Goal: Task Accomplishment & Management: Use online tool/utility

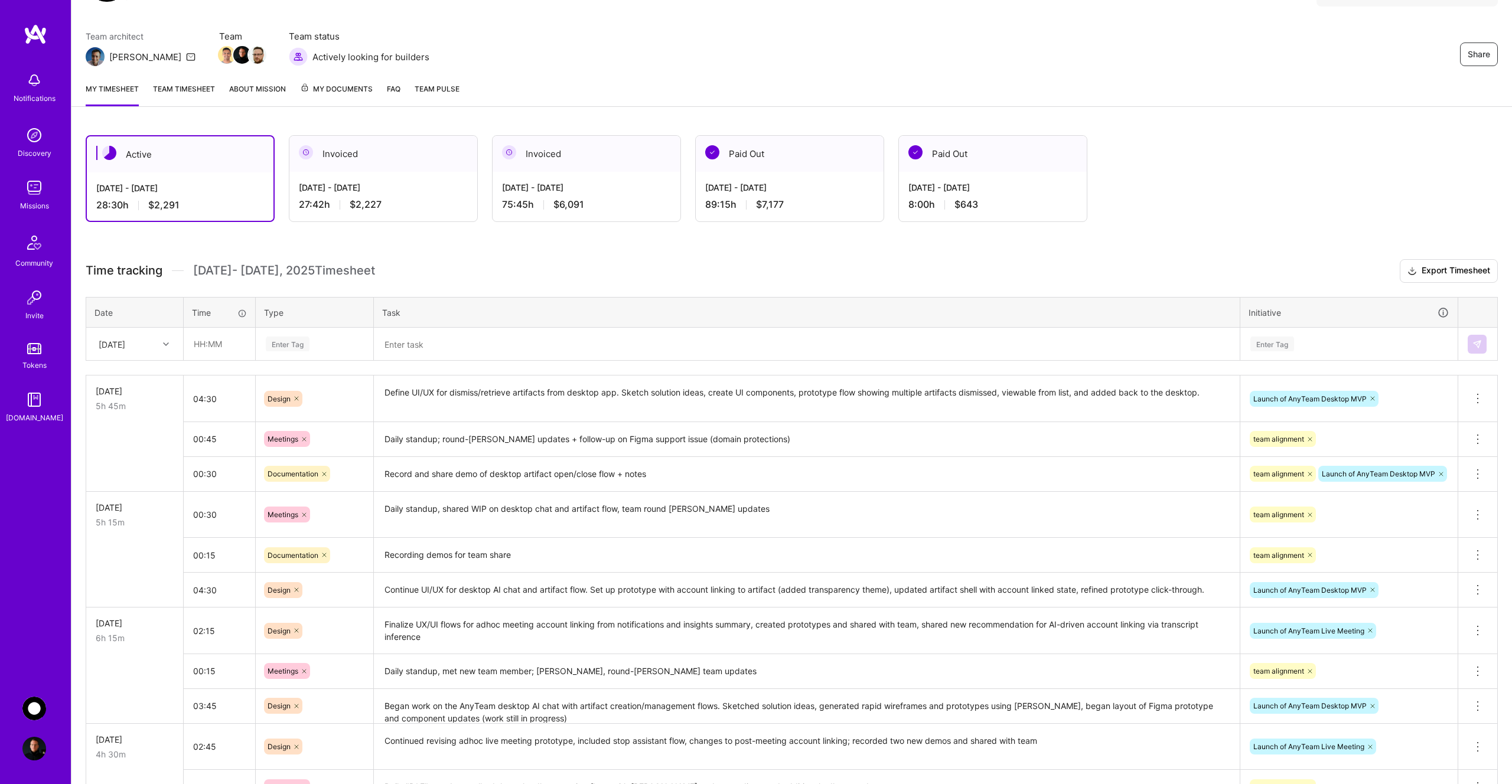
scroll to position [87, 0]
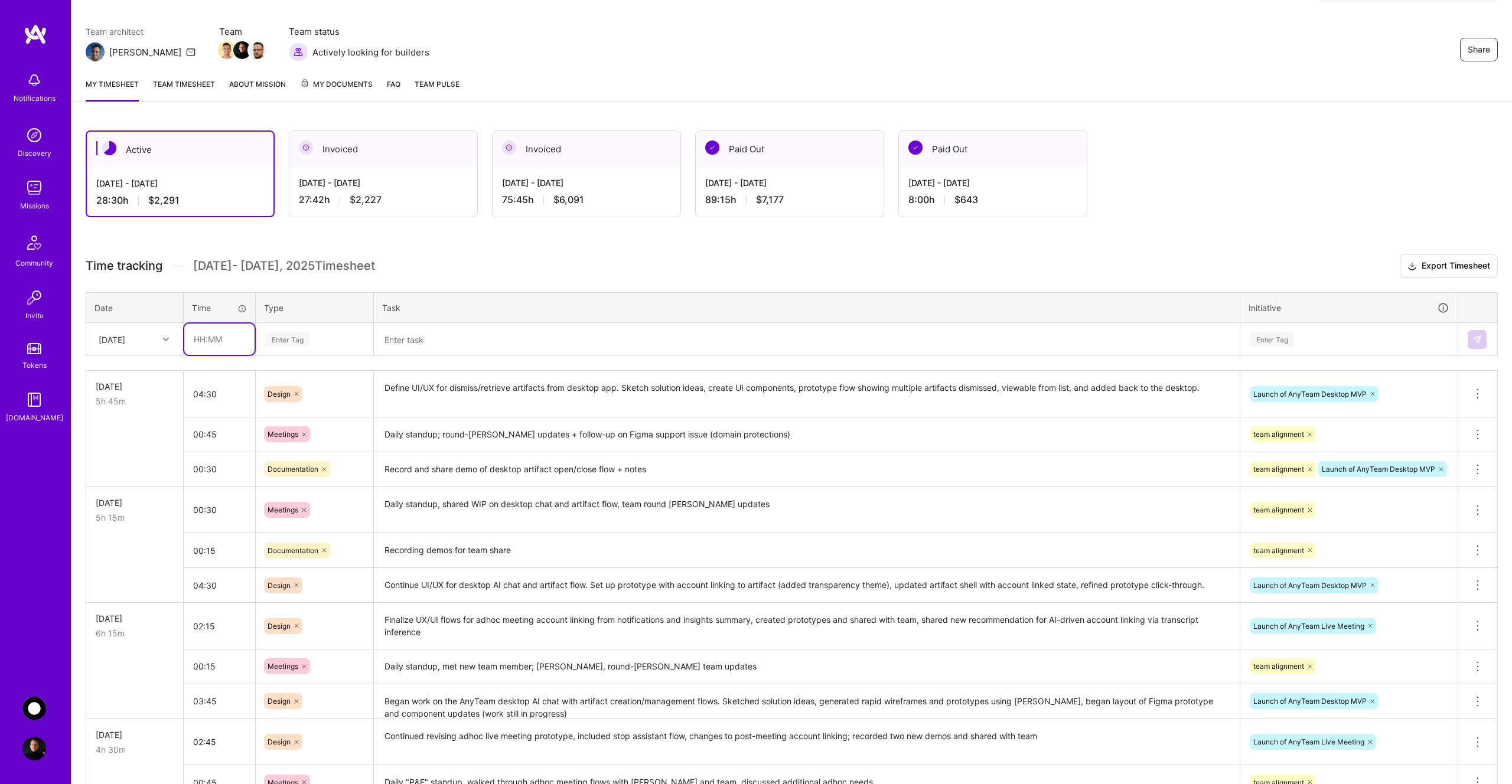
click at [232, 342] on input "text" at bounding box center [219, 339] width 71 height 31
type input "00:30"
click at [289, 342] on div "Enter Tag" at bounding box center [288, 339] width 43 height 19
click at [322, 426] on span "Documentation" at bounding box center [293, 434] width 63 height 16
click at [442, 346] on textarea at bounding box center [807, 339] width 863 height 31
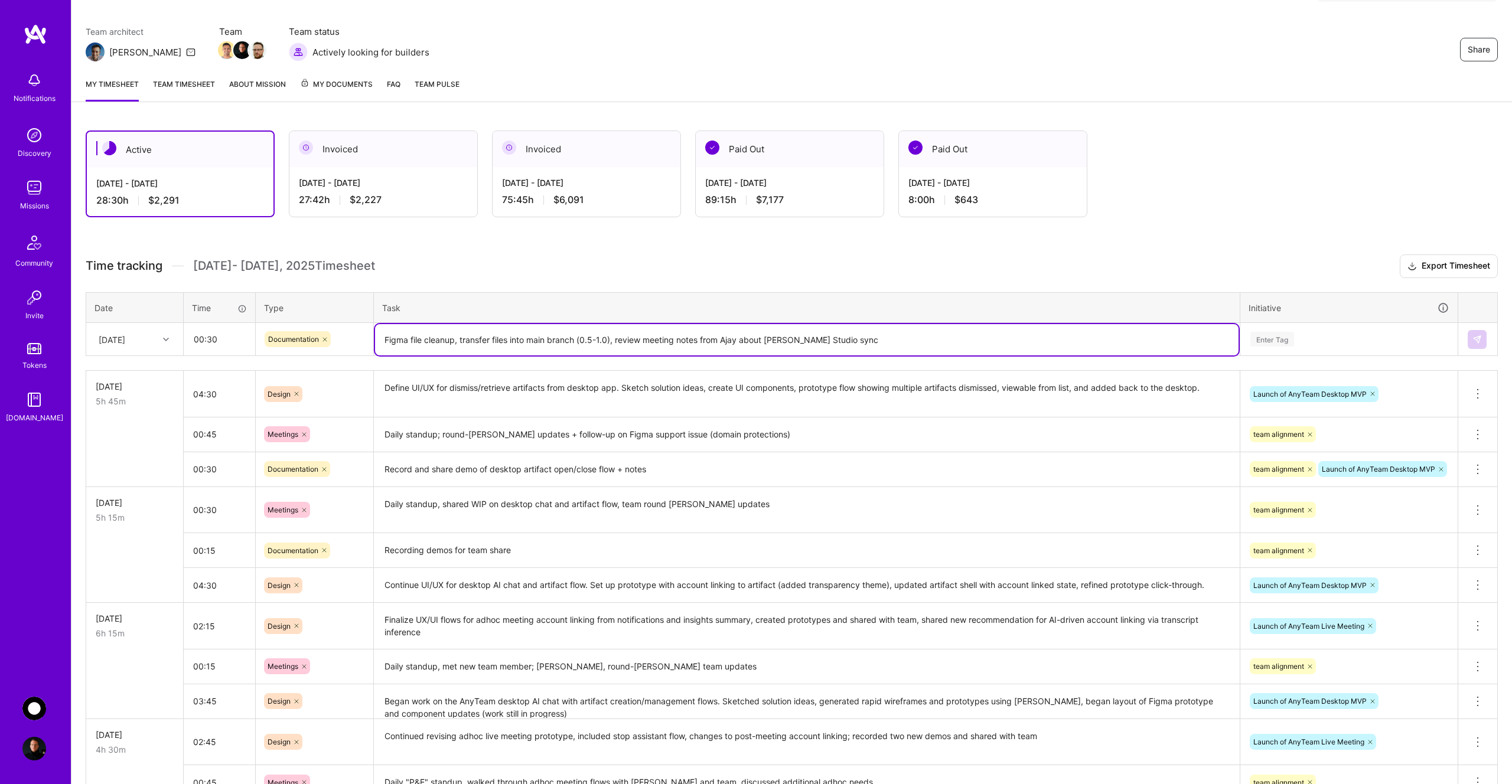
type textarea "Figma file cleanup, transfer files into main branch (0.5-1.0), review meeting n…"
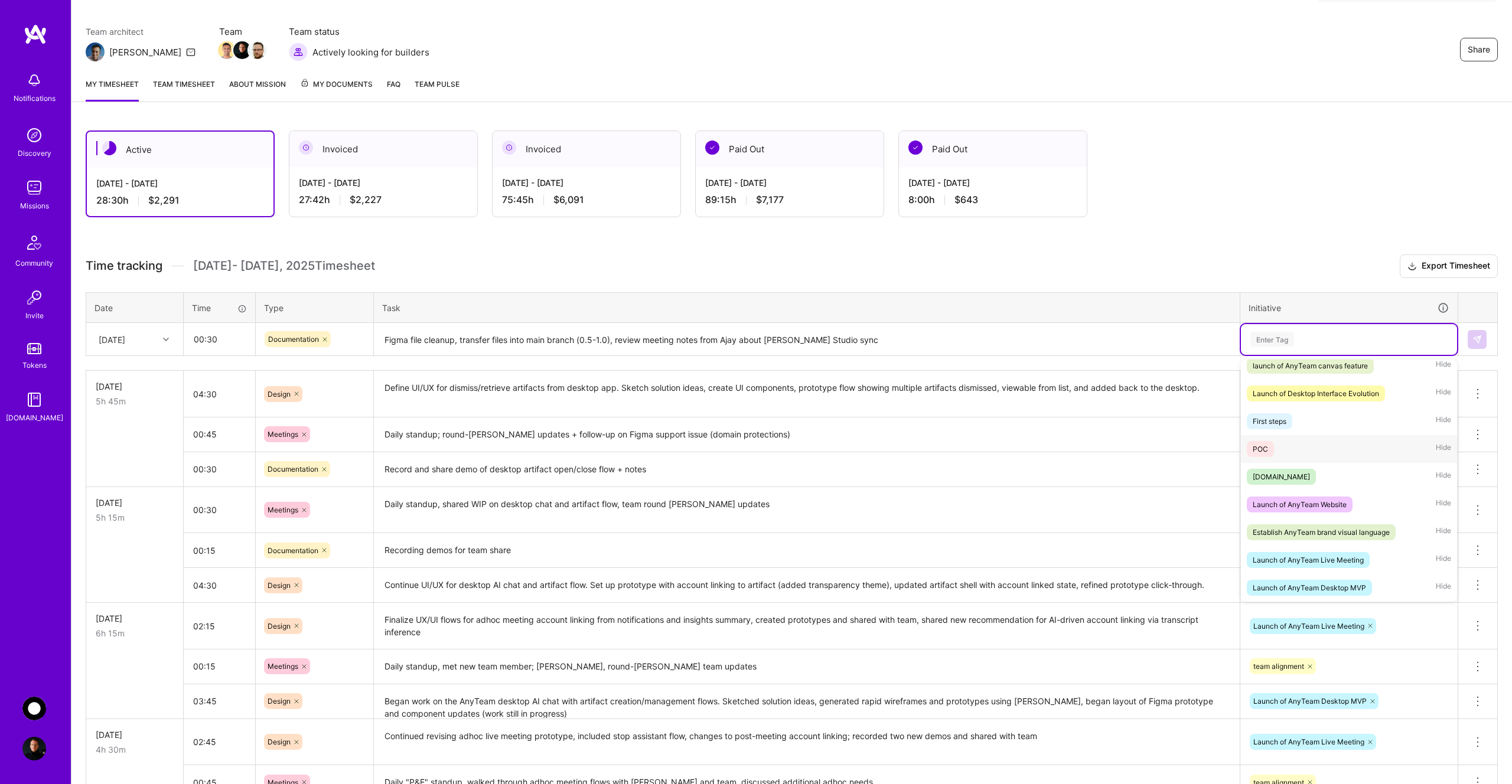
scroll to position [0, 0]
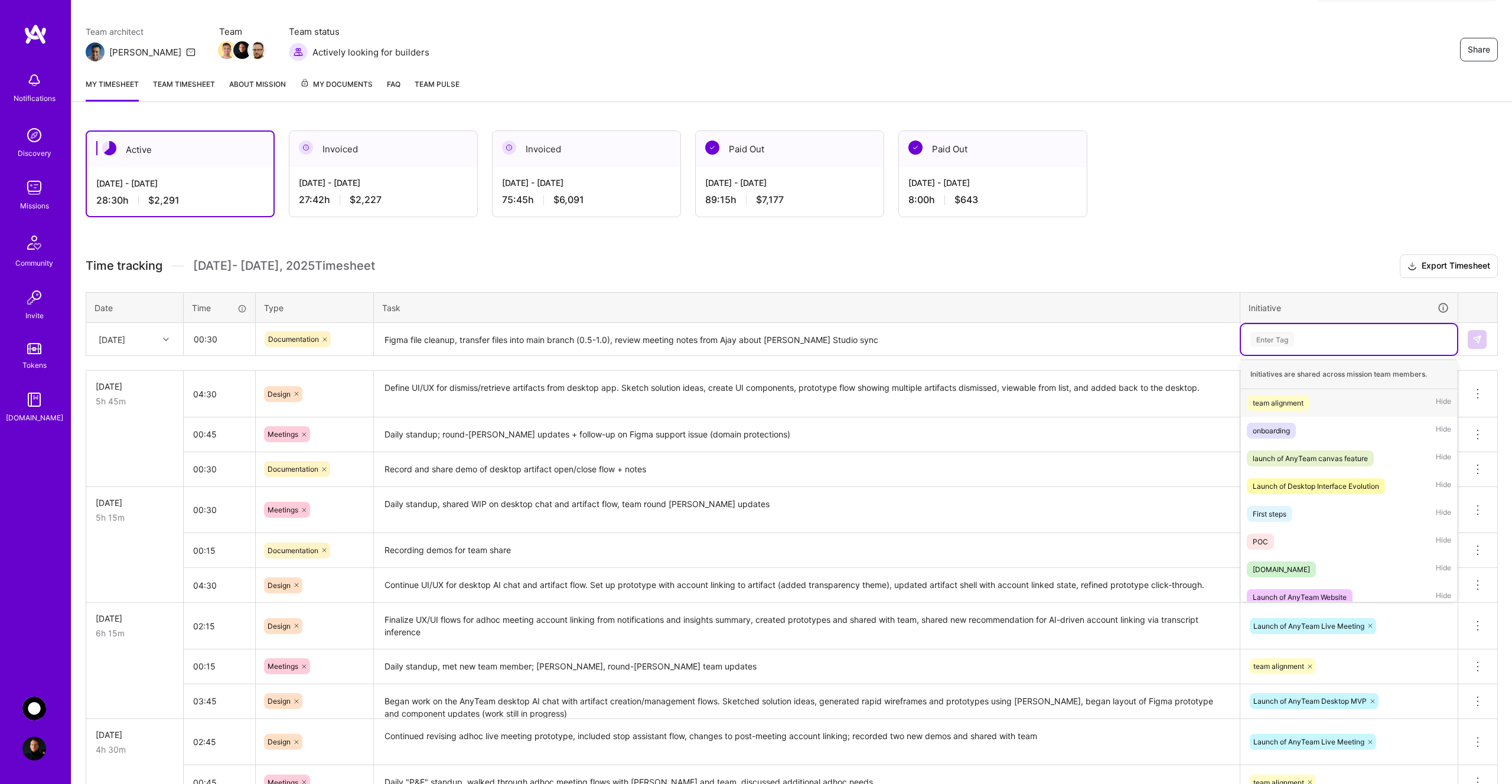
click at [1305, 407] on span "team alignment" at bounding box center [1278, 403] width 63 height 16
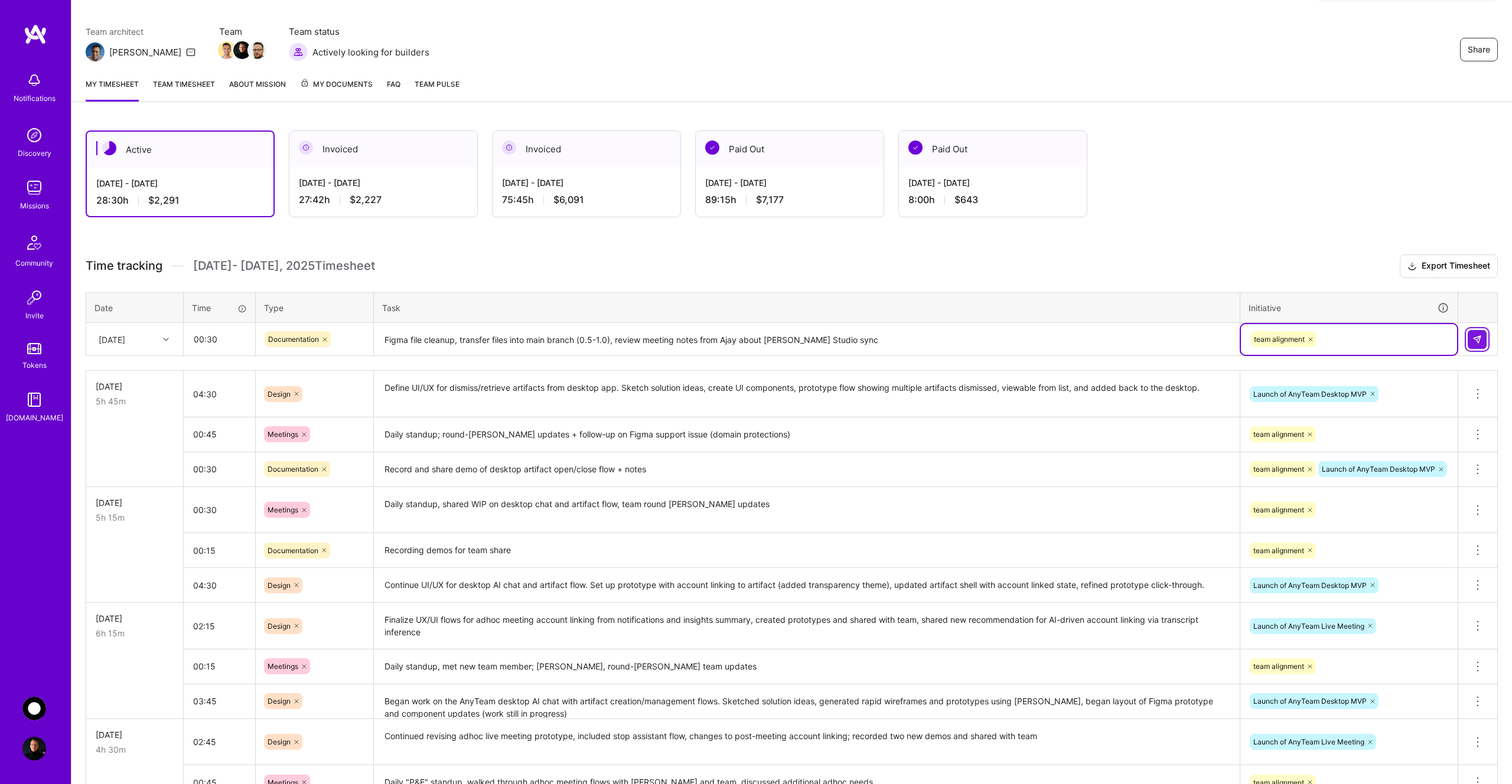
click at [1474, 339] on img at bounding box center [1477, 339] width 9 height 9
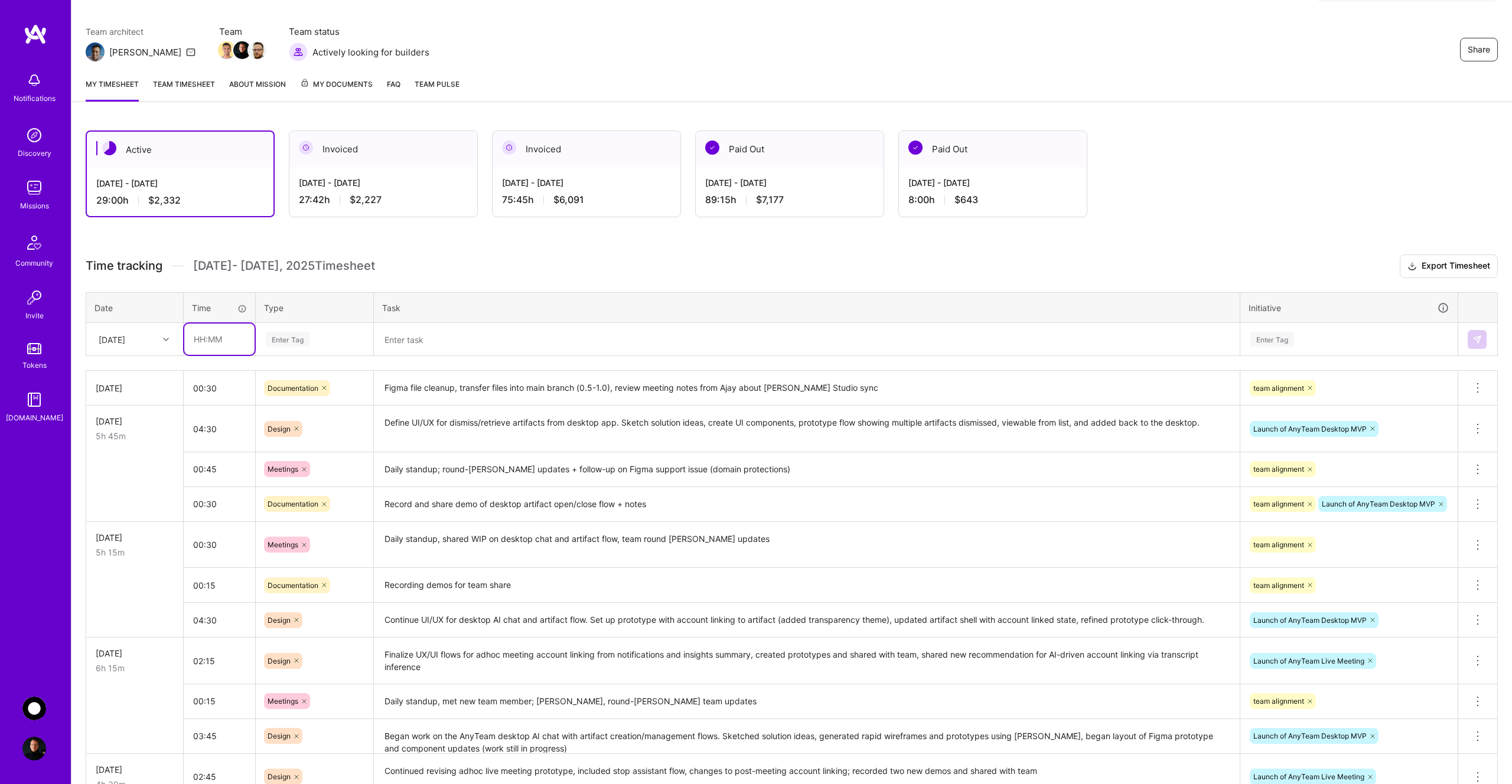
click at [220, 342] on input "text" at bounding box center [219, 339] width 71 height 31
type input "00:45"
click at [293, 342] on div "Enter Tag" at bounding box center [288, 339] width 43 height 19
type input "mee"
click at [298, 373] on span "Meetings" at bounding box center [283, 378] width 43 height 16
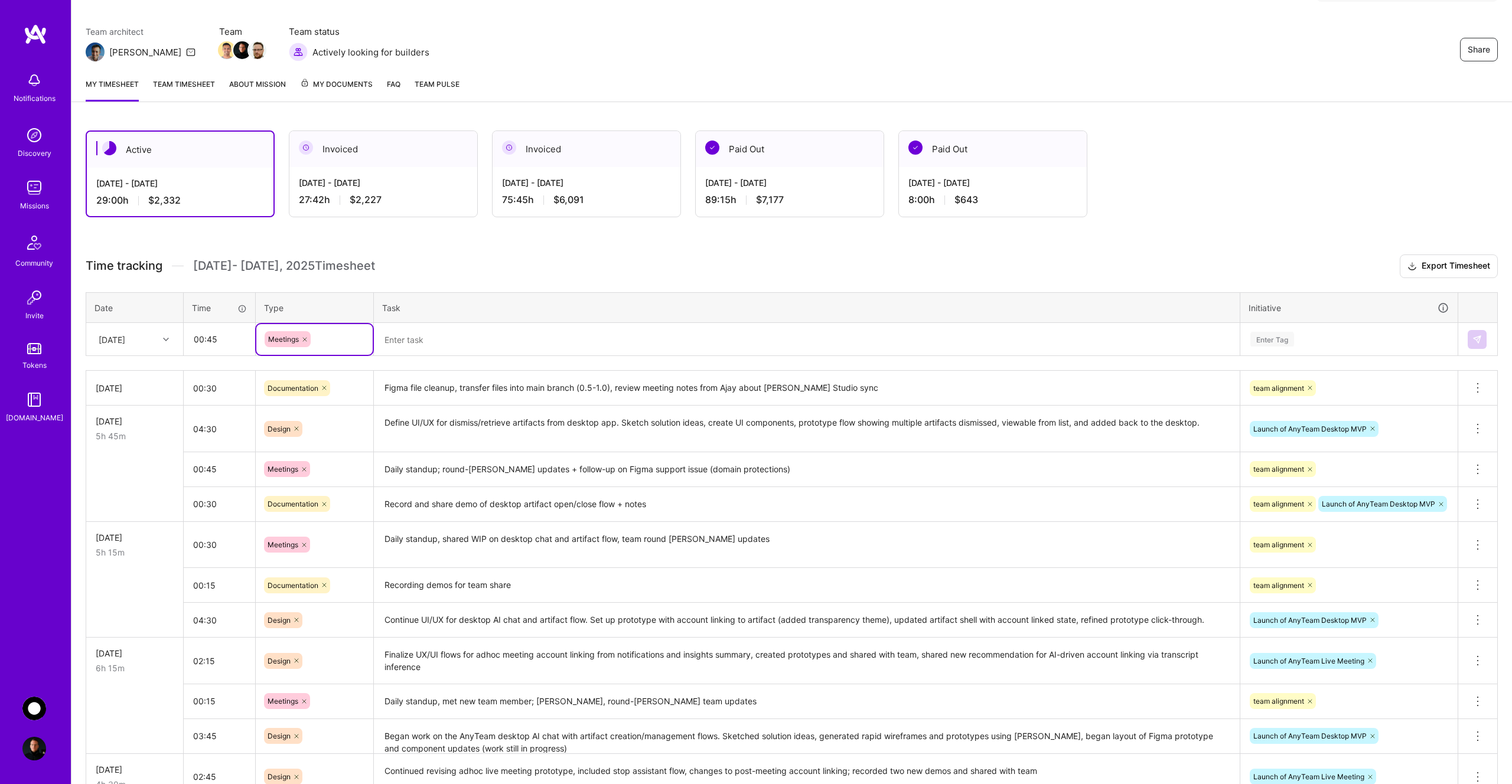
click at [436, 336] on textarea at bounding box center [807, 339] width 863 height 31
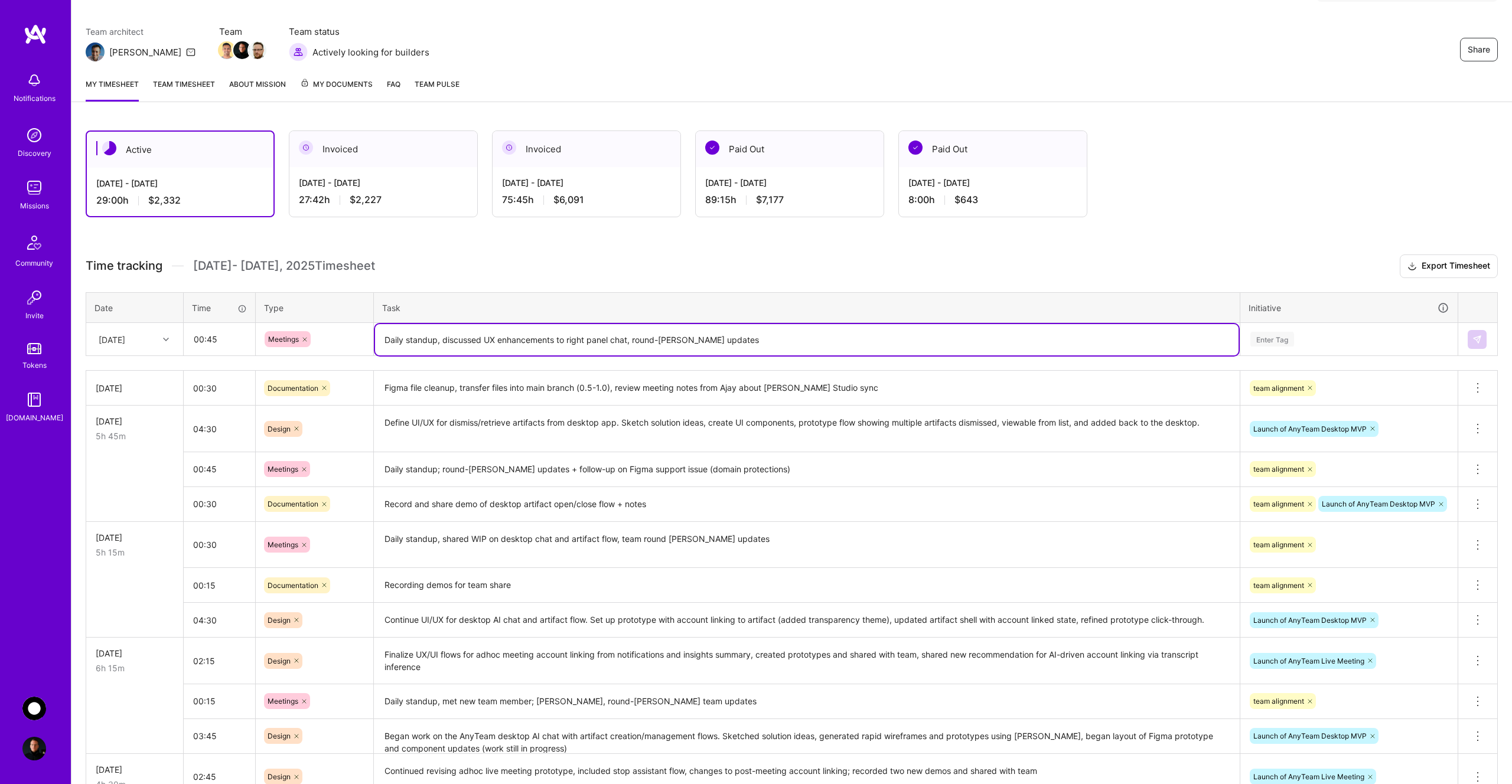
type textarea "Daily standup, discussed UX enhancements to right panel chat, round-[PERSON_NAM…"
click at [1305, 342] on div "Enter Tag" at bounding box center [1349, 339] width 200 height 15
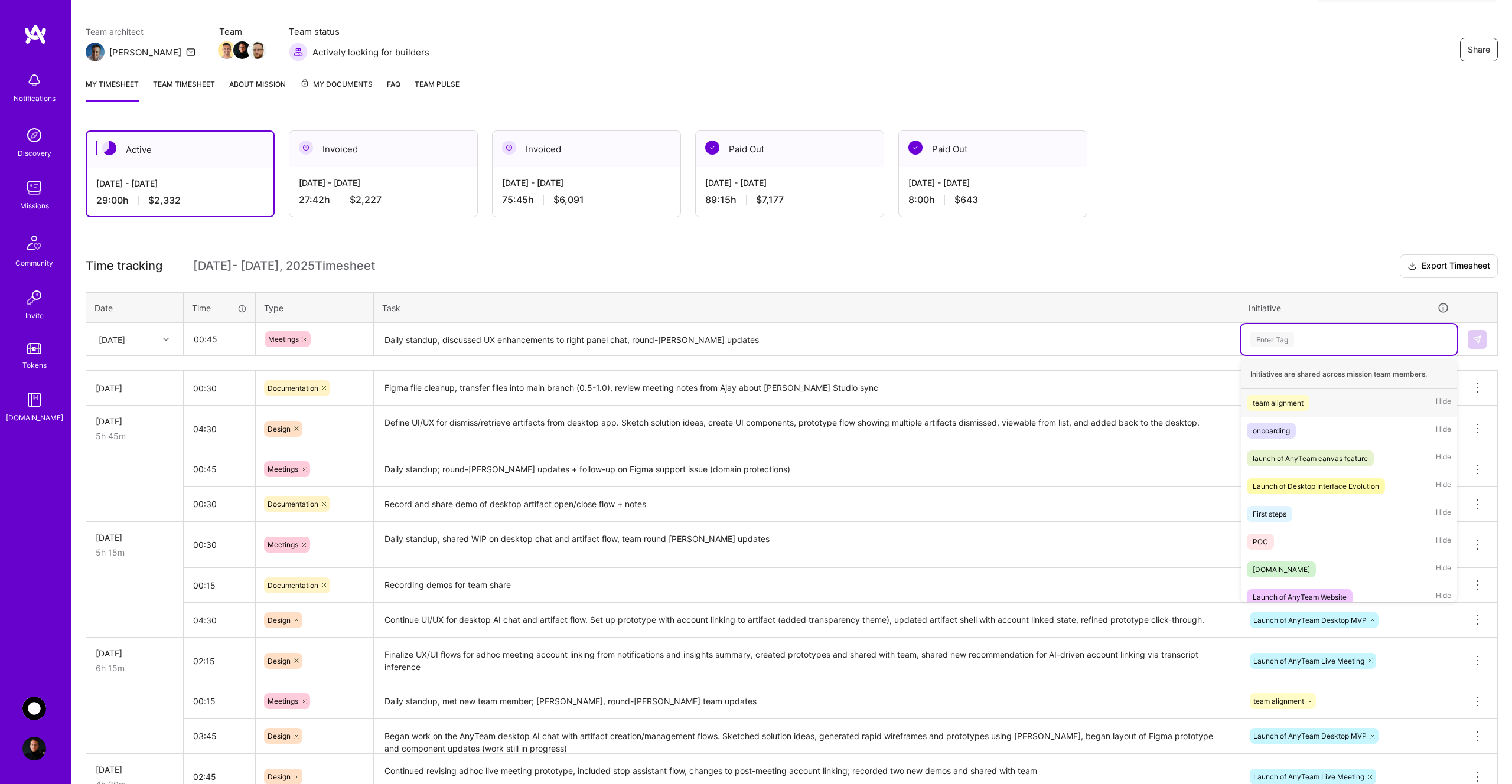
click at [1305, 397] on span "team alignment" at bounding box center [1278, 403] width 63 height 16
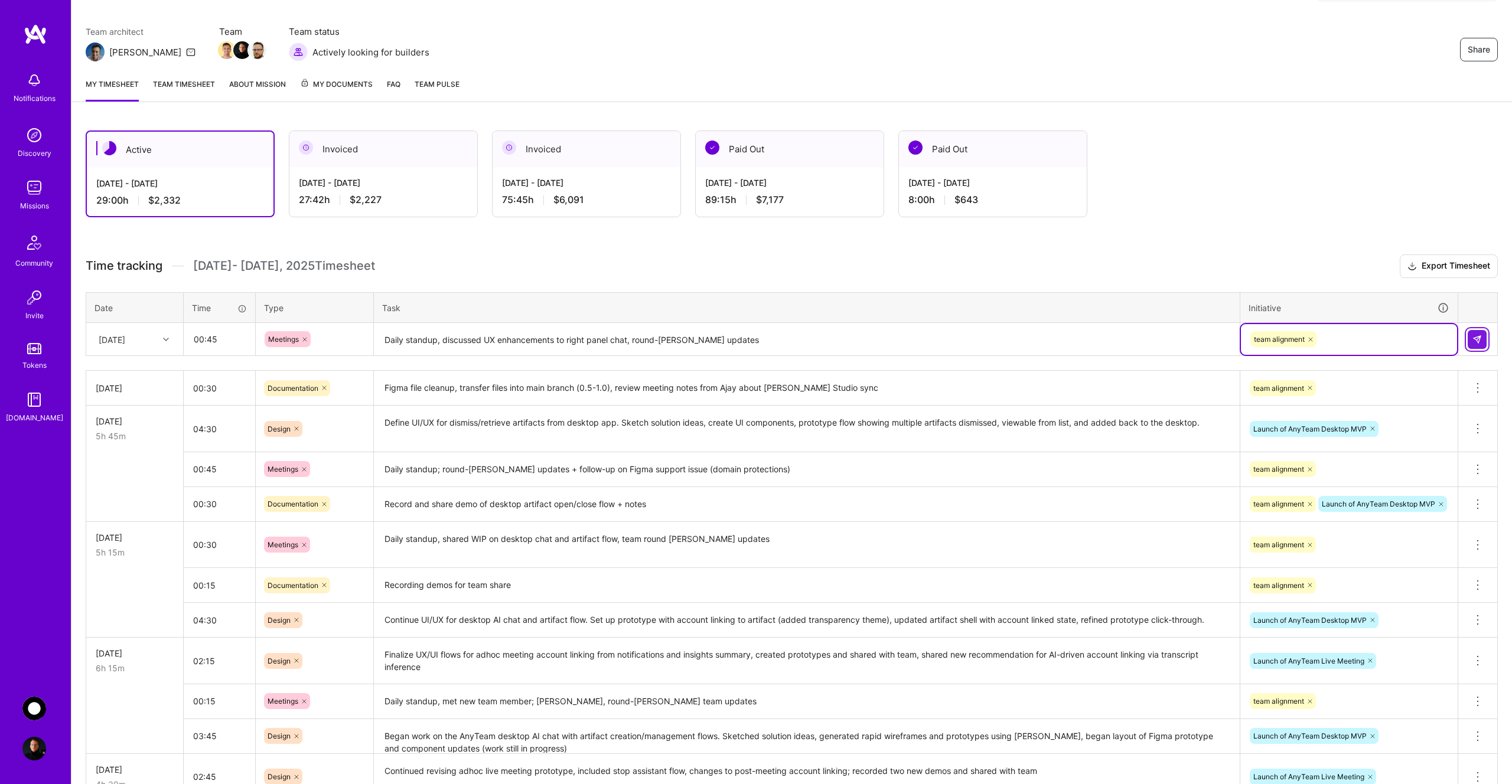
click at [1475, 341] on img at bounding box center [1477, 339] width 9 height 9
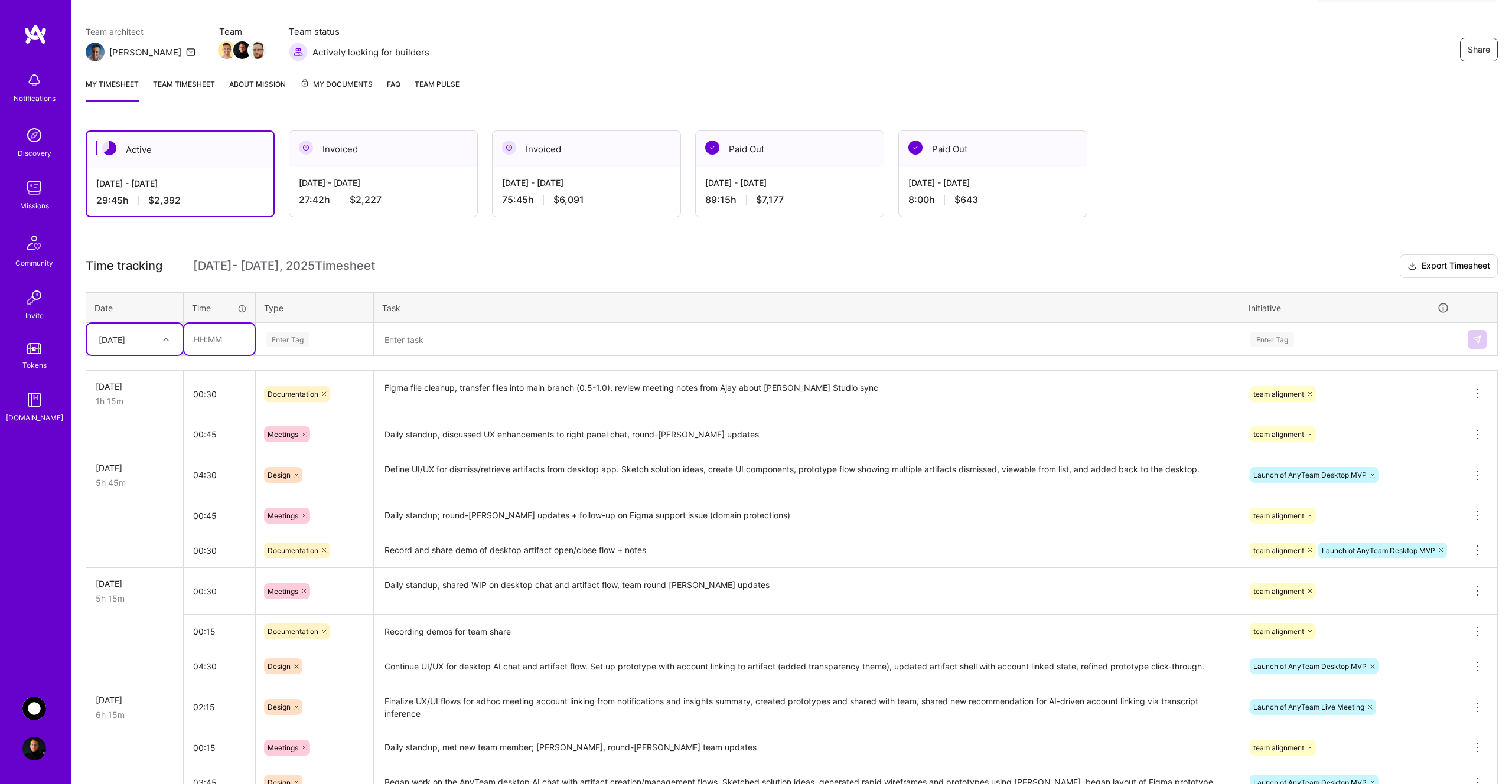
click at [226, 340] on input "text" at bounding box center [219, 339] width 71 height 31
type input "01:00"
click at [307, 337] on div "Enter Tag" at bounding box center [288, 339] width 43 height 19
type input "des"
click at [305, 373] on div "Design" at bounding box center [315, 378] width 116 height 28
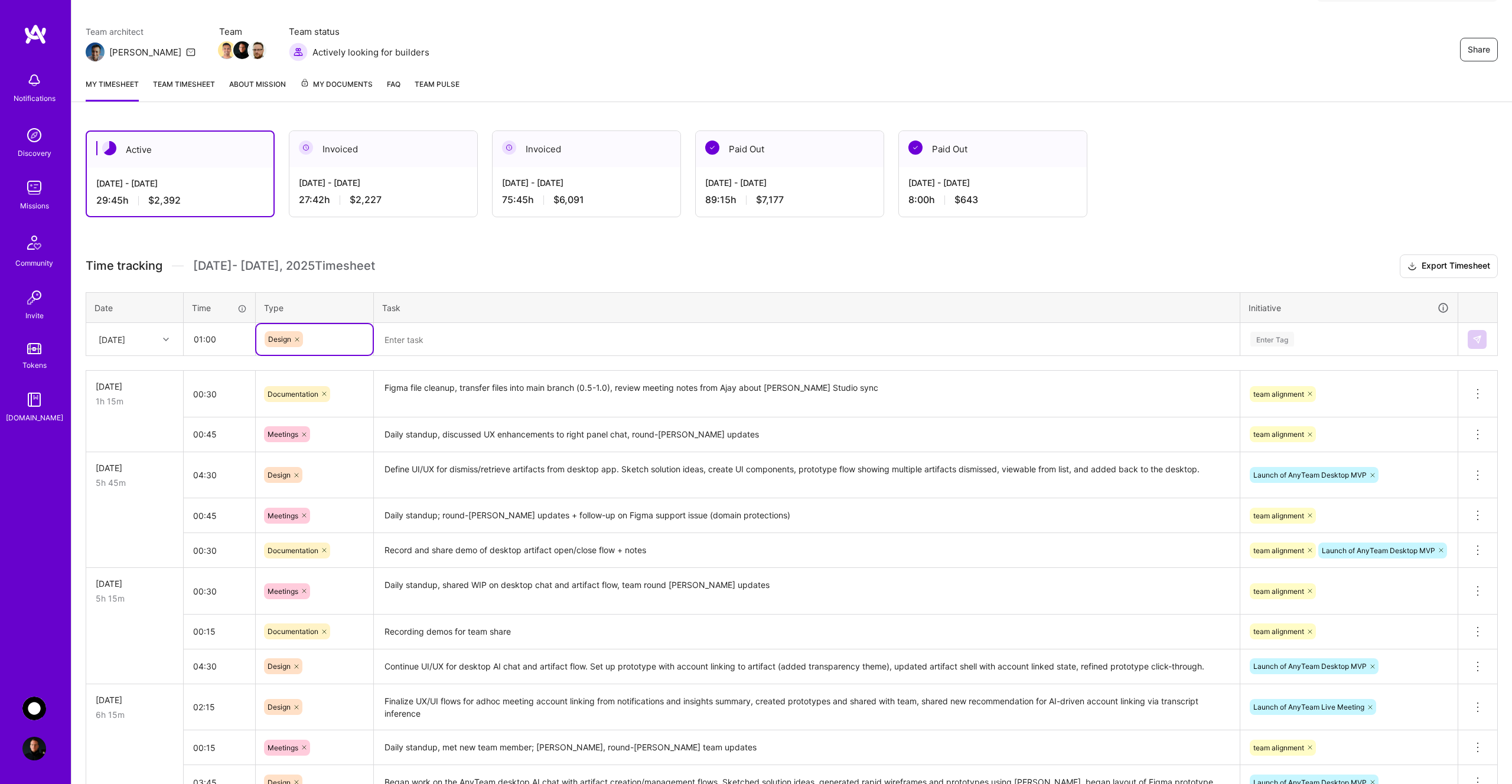
click at [439, 340] on textarea at bounding box center [807, 339] width 863 height 31
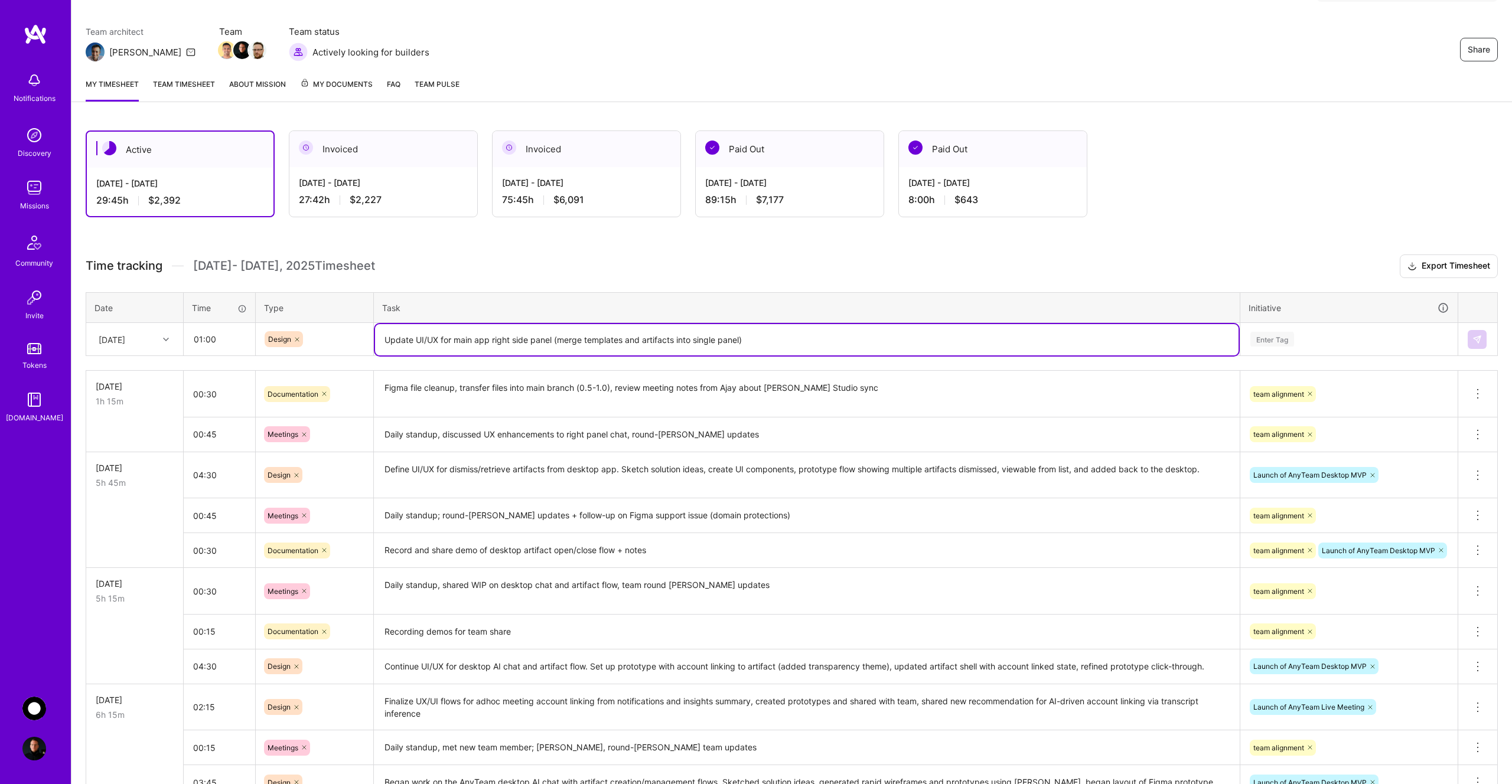
type textarea "Update UI/UX for main app right side panel (merge templates and artifacts into …"
click at [1287, 336] on div "Enter Tag" at bounding box center [1272, 339] width 43 height 19
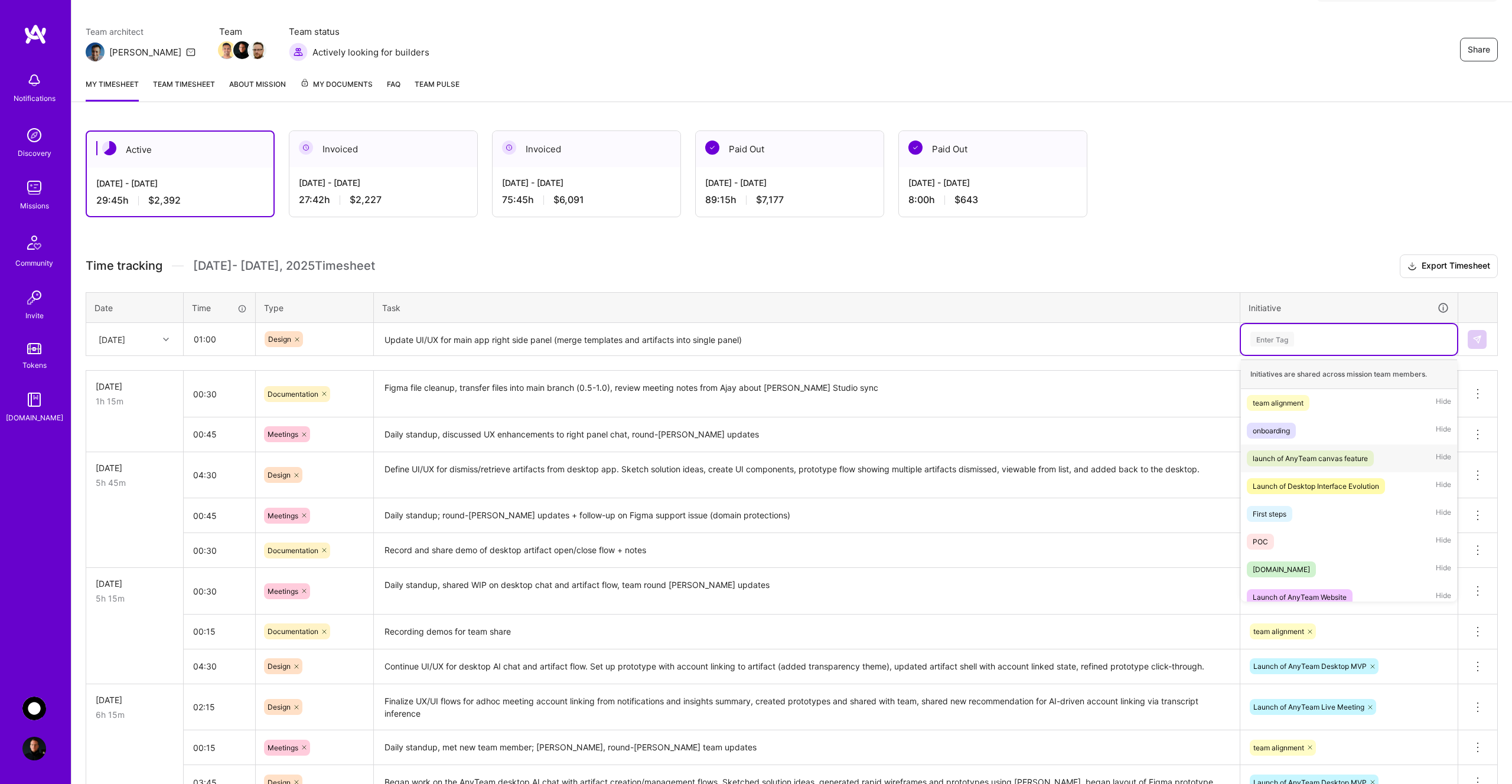
click at [1335, 456] on div "launch of AnyTeam canvas feature" at bounding box center [1311, 459] width 115 height 12
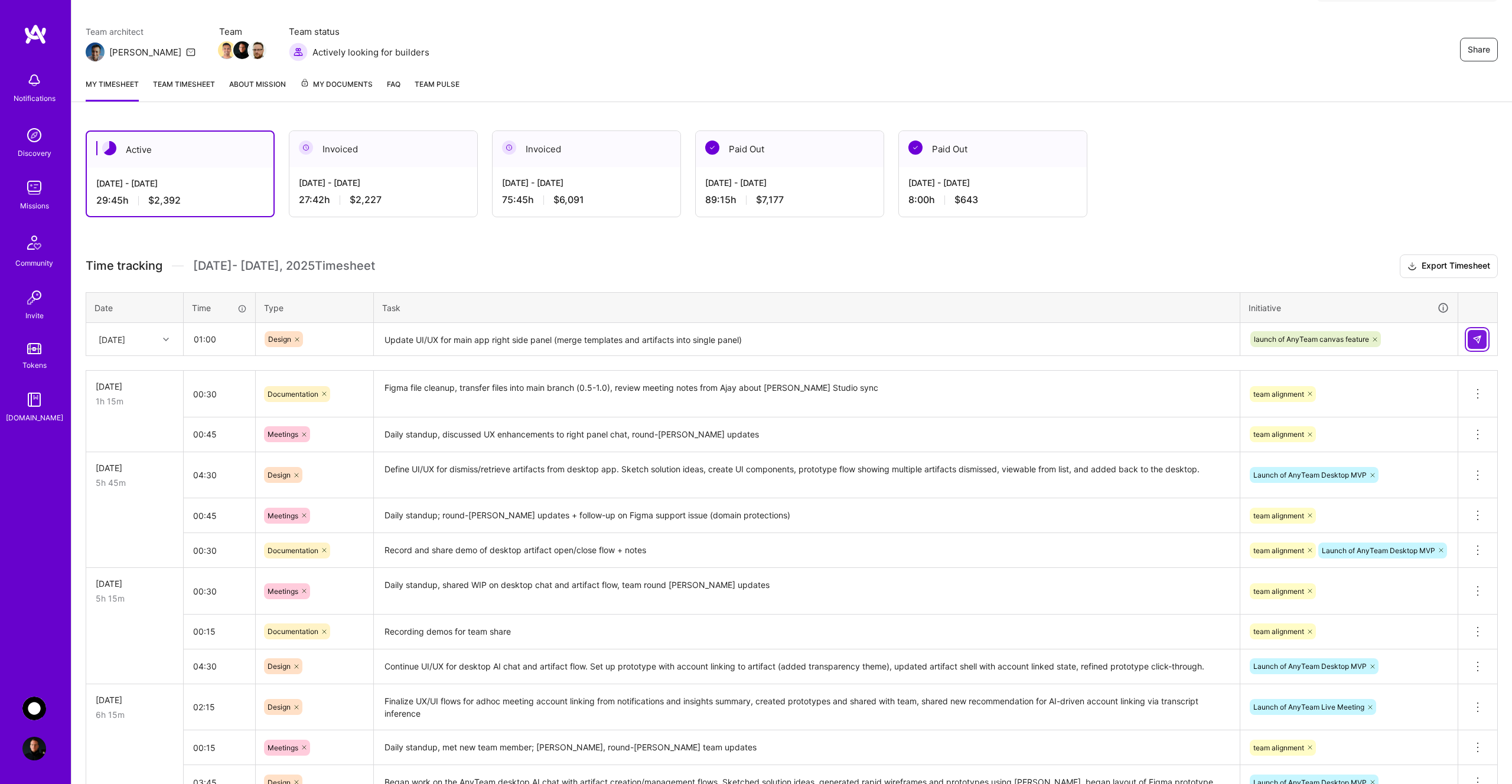
click at [1482, 335] on button at bounding box center [1477, 339] width 19 height 19
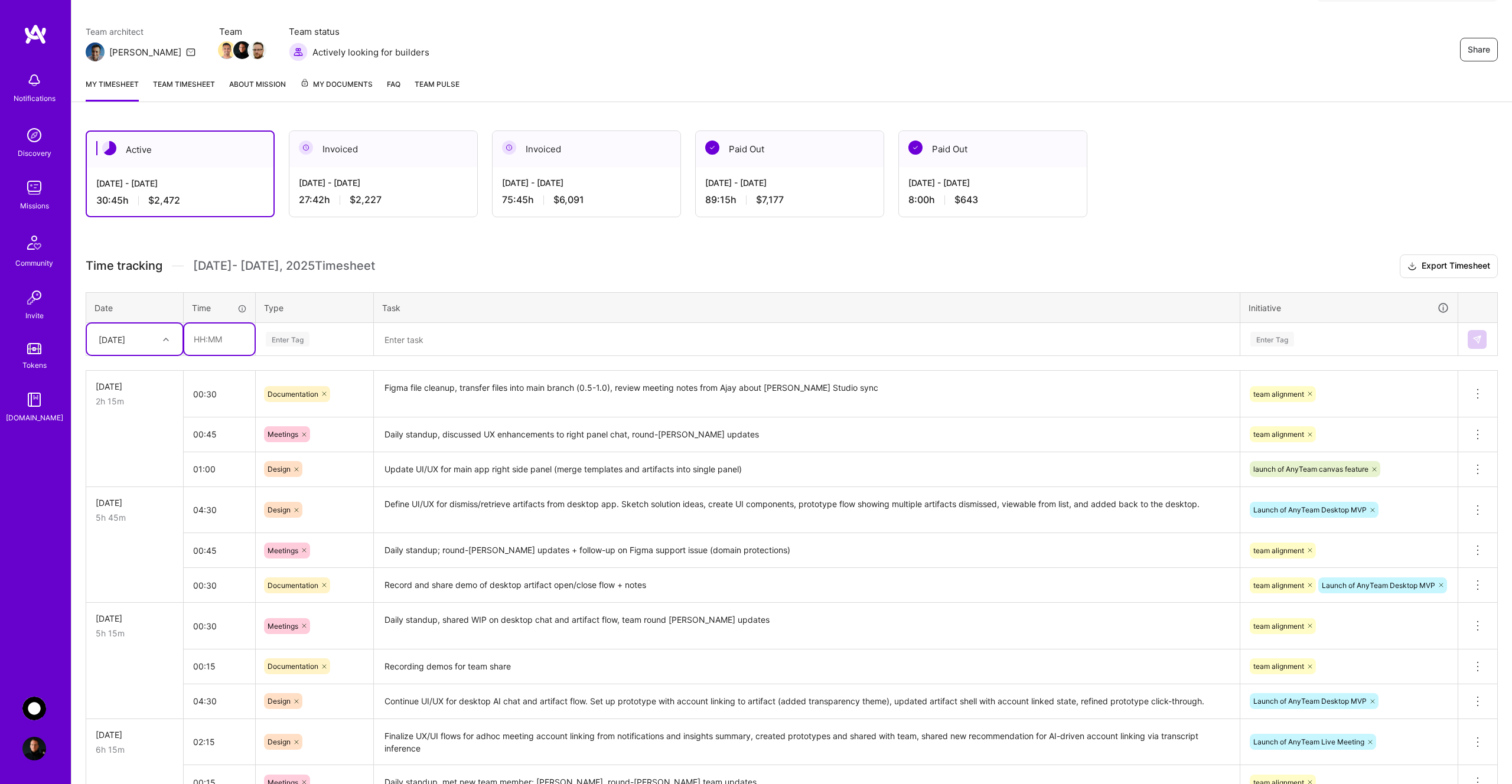
click at [217, 343] on input "text" at bounding box center [219, 339] width 71 height 31
type input "03:15"
click at [294, 342] on div "Enter Tag" at bounding box center [288, 339] width 43 height 19
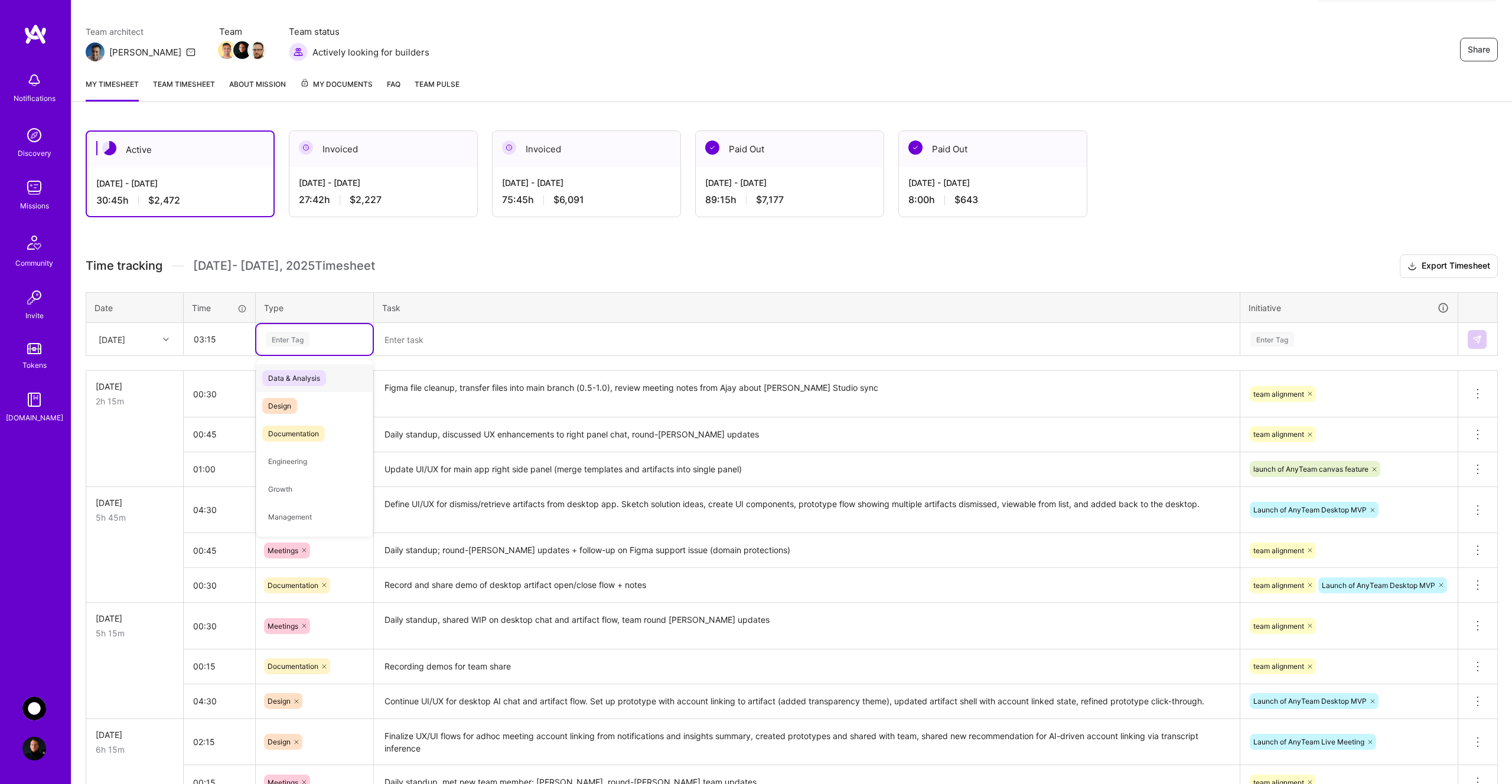
type input "d"
click at [289, 407] on span "Design" at bounding box center [279, 406] width 35 height 16
click at [405, 344] on textarea at bounding box center [807, 339] width 863 height 31
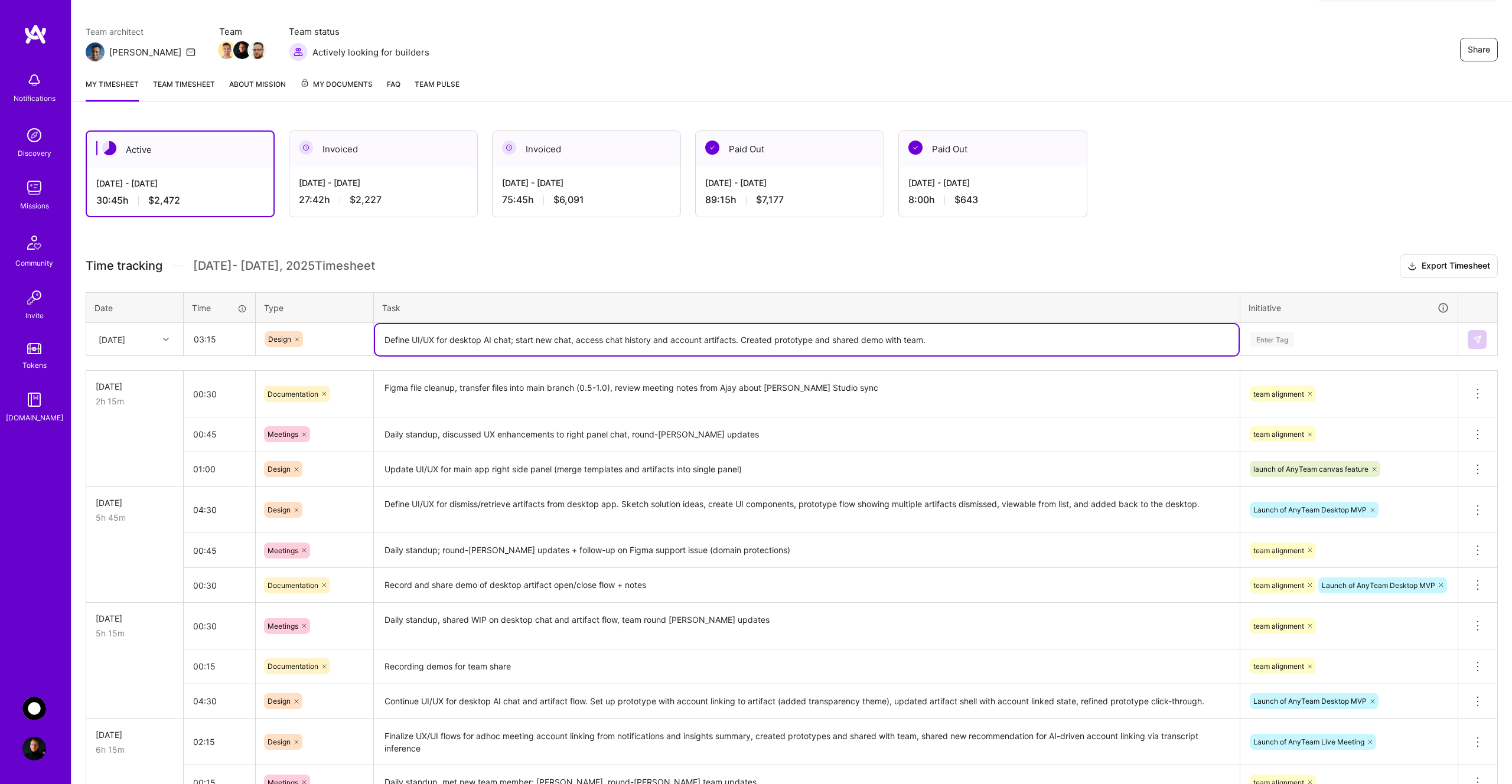
type textarea "Define UI/UX for desktop AI chat; start new chat, access chat history and accou…"
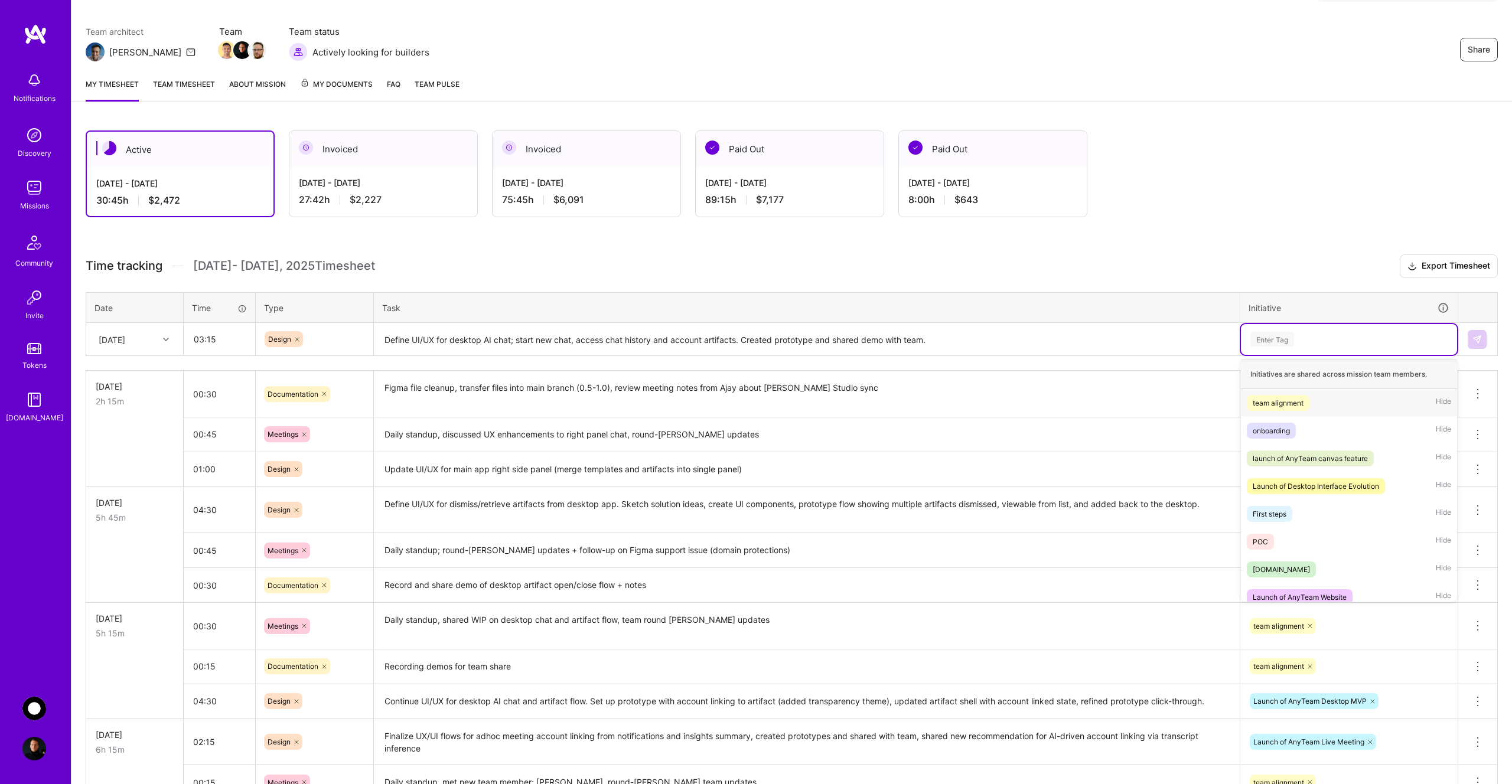
click at [1282, 344] on div "Enter Tag" at bounding box center [1272, 339] width 43 height 19
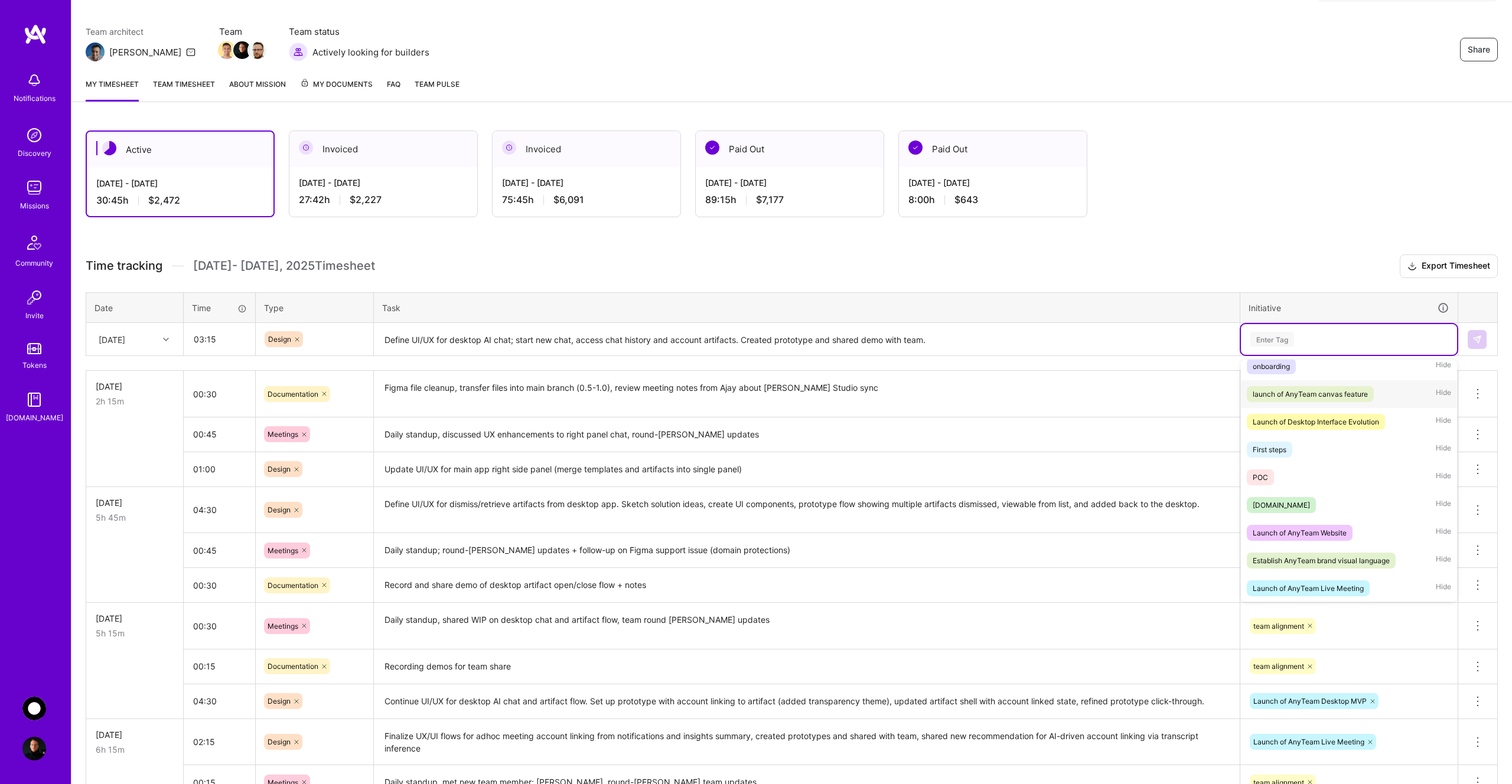
scroll to position [93, 0]
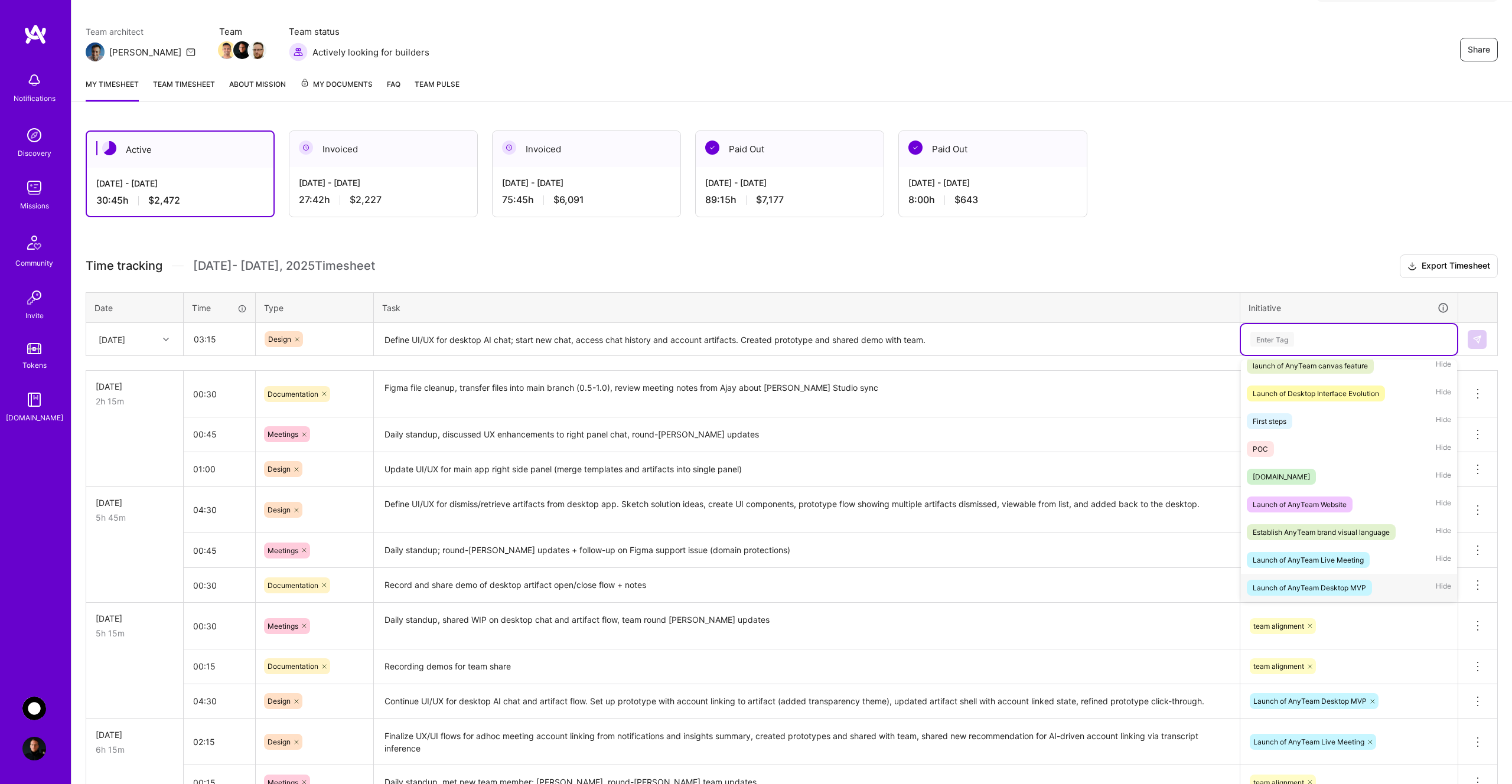
click at [1317, 588] on div "Launch of AnyTeam Desktop MVP" at bounding box center [1310, 588] width 113 height 12
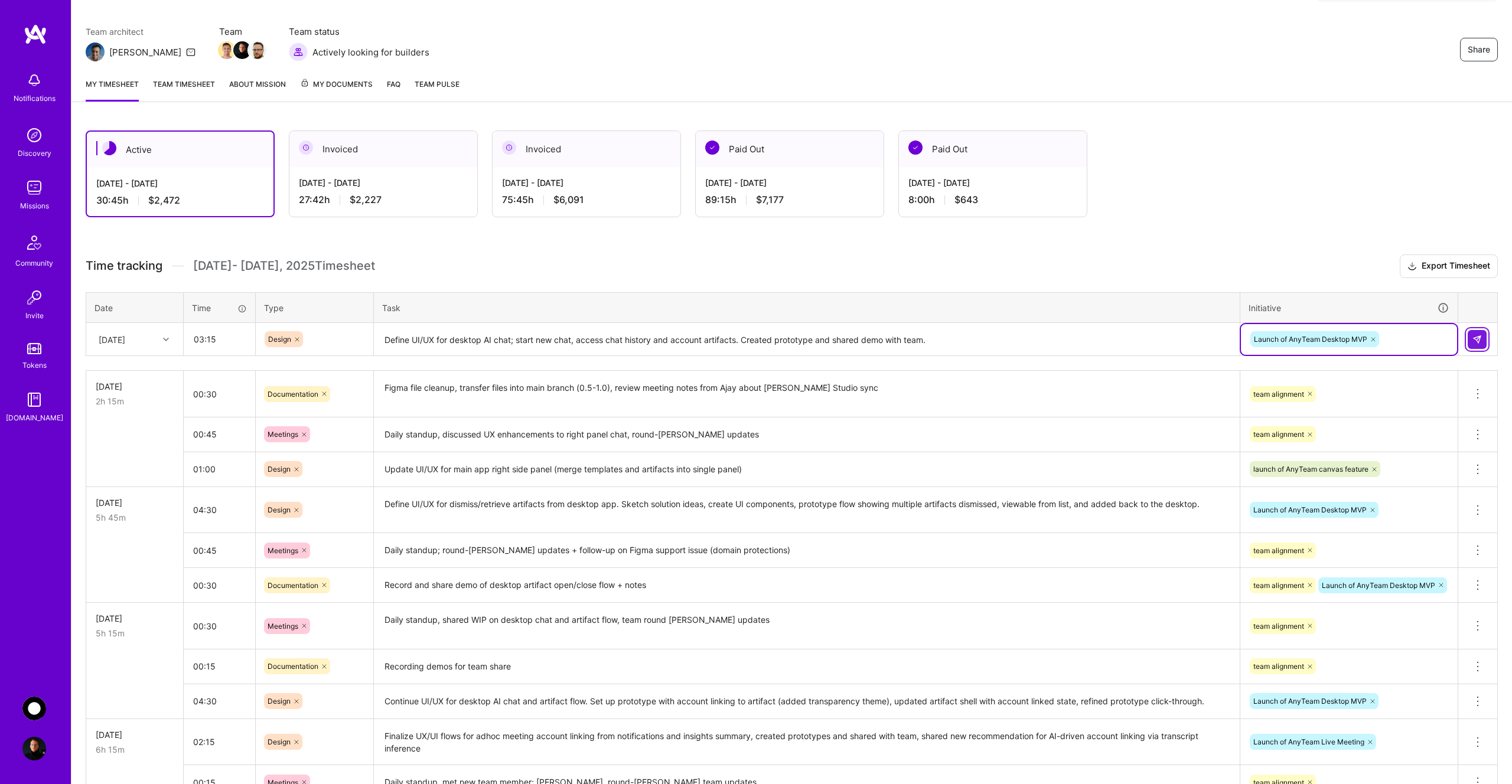
click at [1476, 336] on img at bounding box center [1477, 339] width 9 height 9
